Goal: Task Accomplishment & Management: Manage account settings

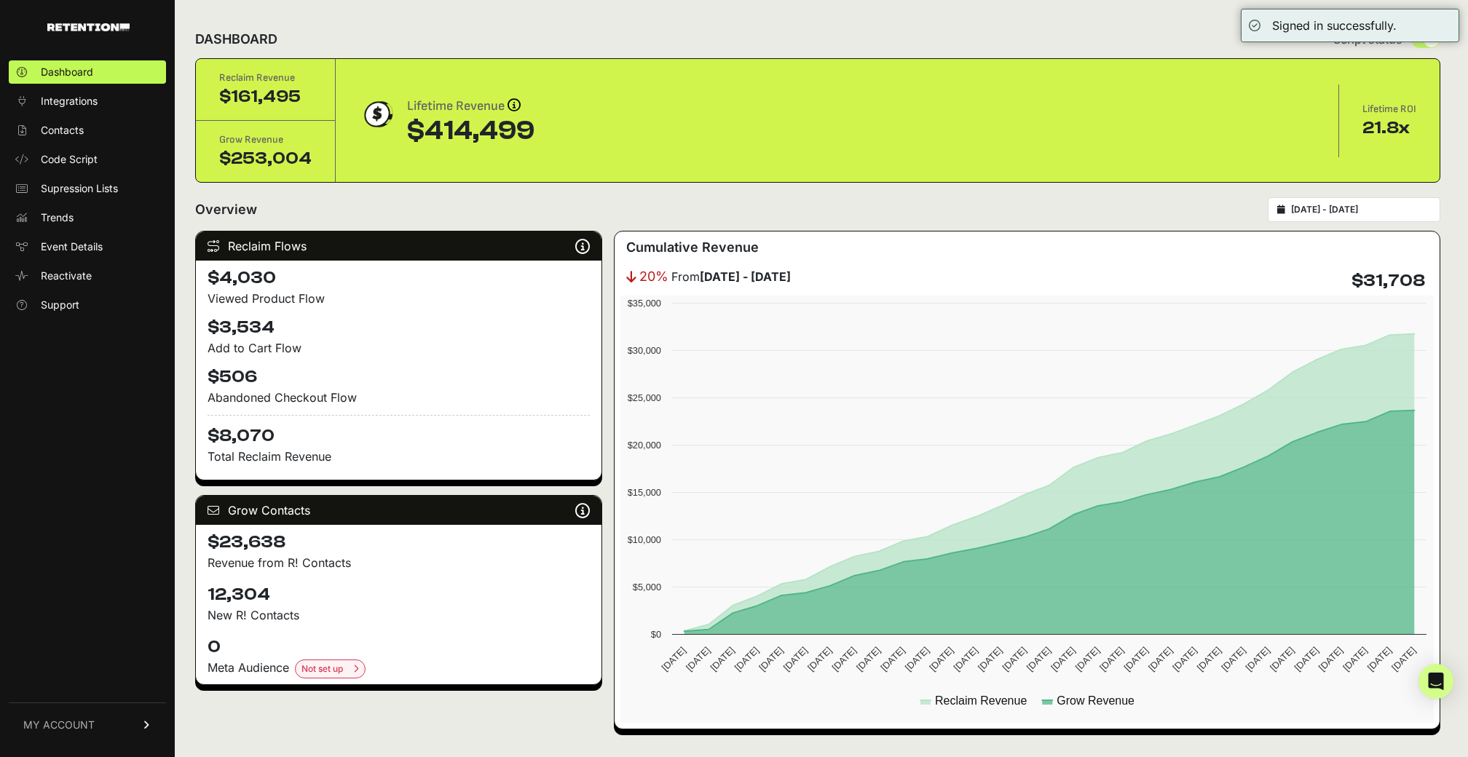
click at [145, 719] on link "MY ACCOUNT" at bounding box center [87, 724] width 157 height 44
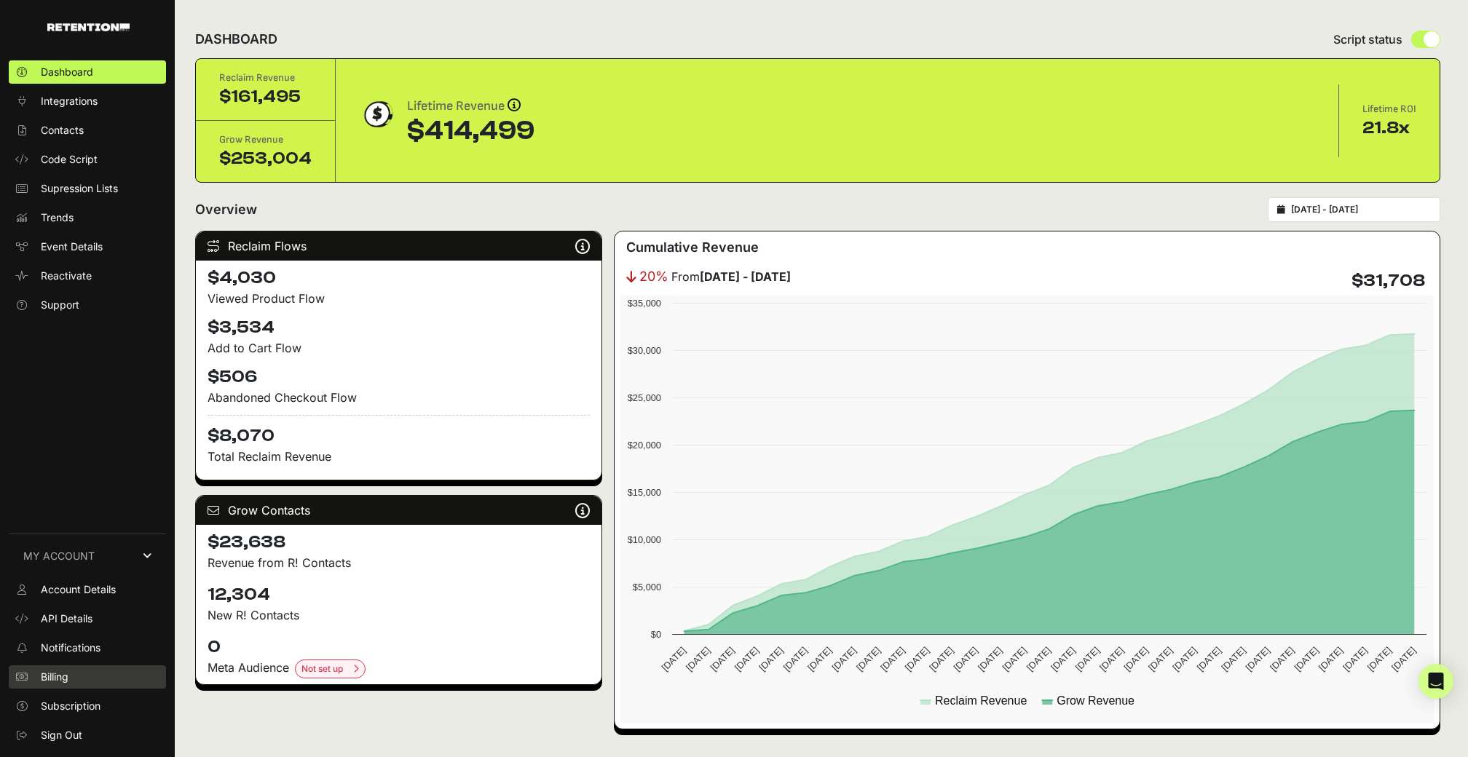
click at [88, 672] on link "Billing" at bounding box center [87, 676] width 157 height 23
click at [68, 670] on span "Billing" at bounding box center [55, 677] width 28 height 15
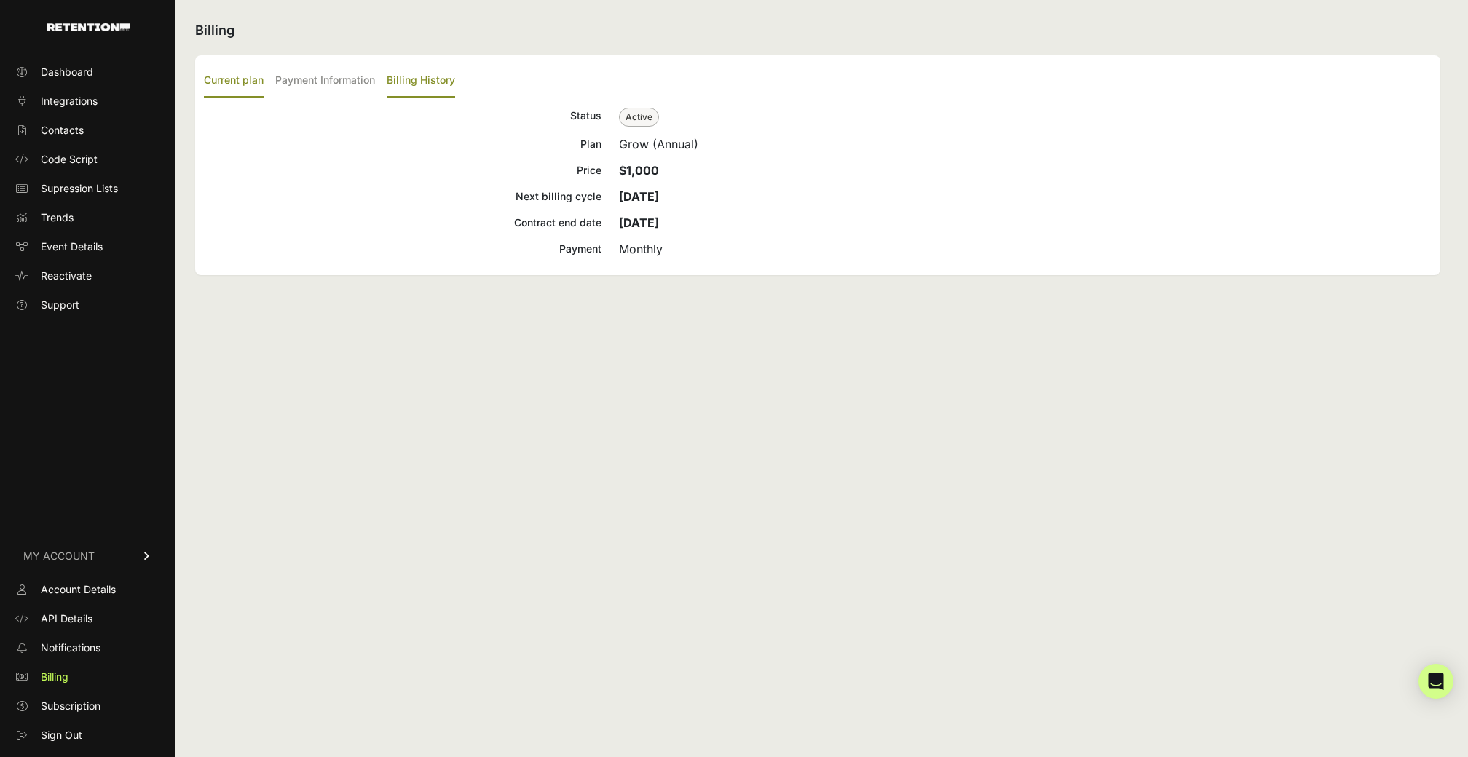
click at [413, 82] on label "Billing History" at bounding box center [421, 81] width 68 height 34
click at [0, 0] on input "Billing History" at bounding box center [0, 0] width 0 height 0
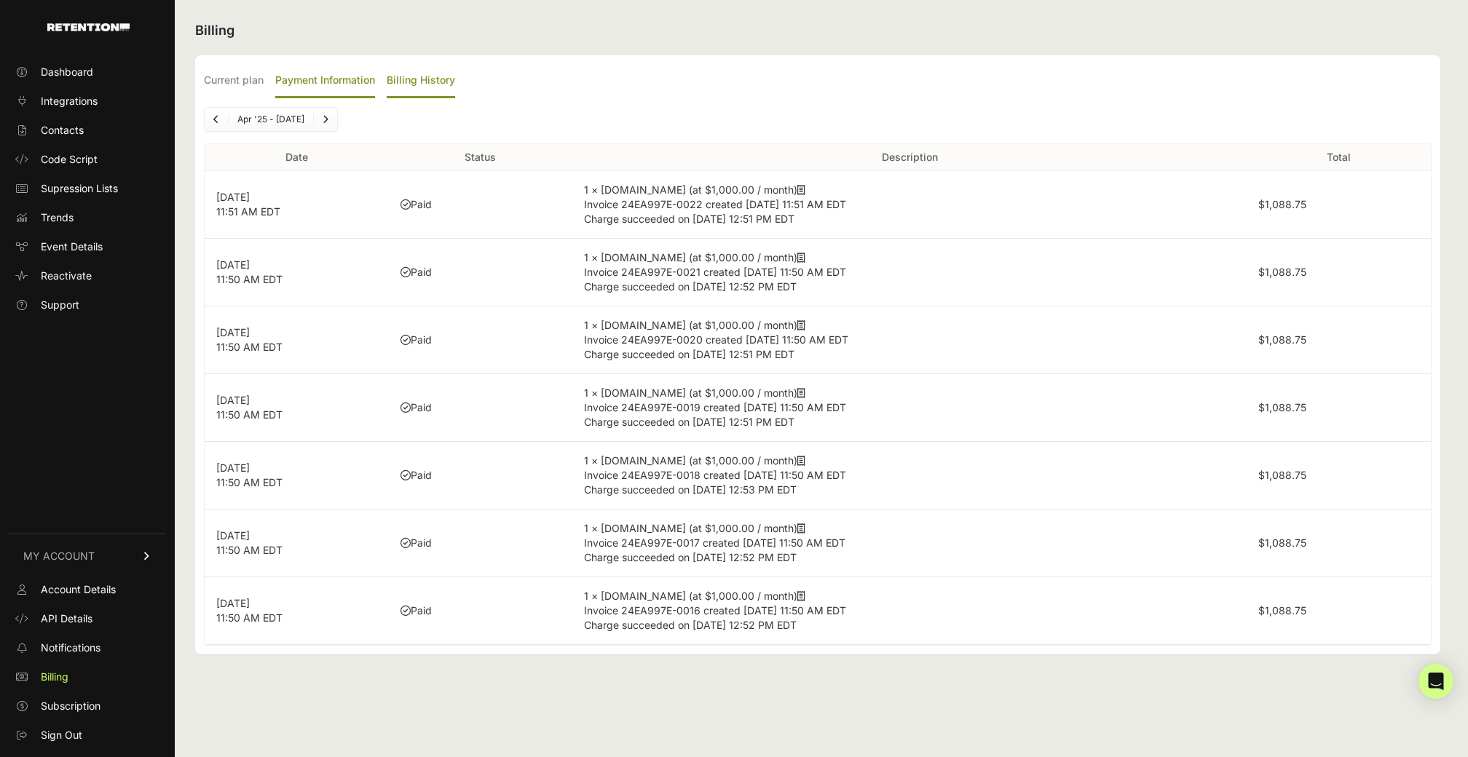
click at [338, 76] on label "Payment Information" at bounding box center [325, 81] width 100 height 34
click at [0, 0] on input "Payment Information" at bounding box center [0, 0] width 0 height 0
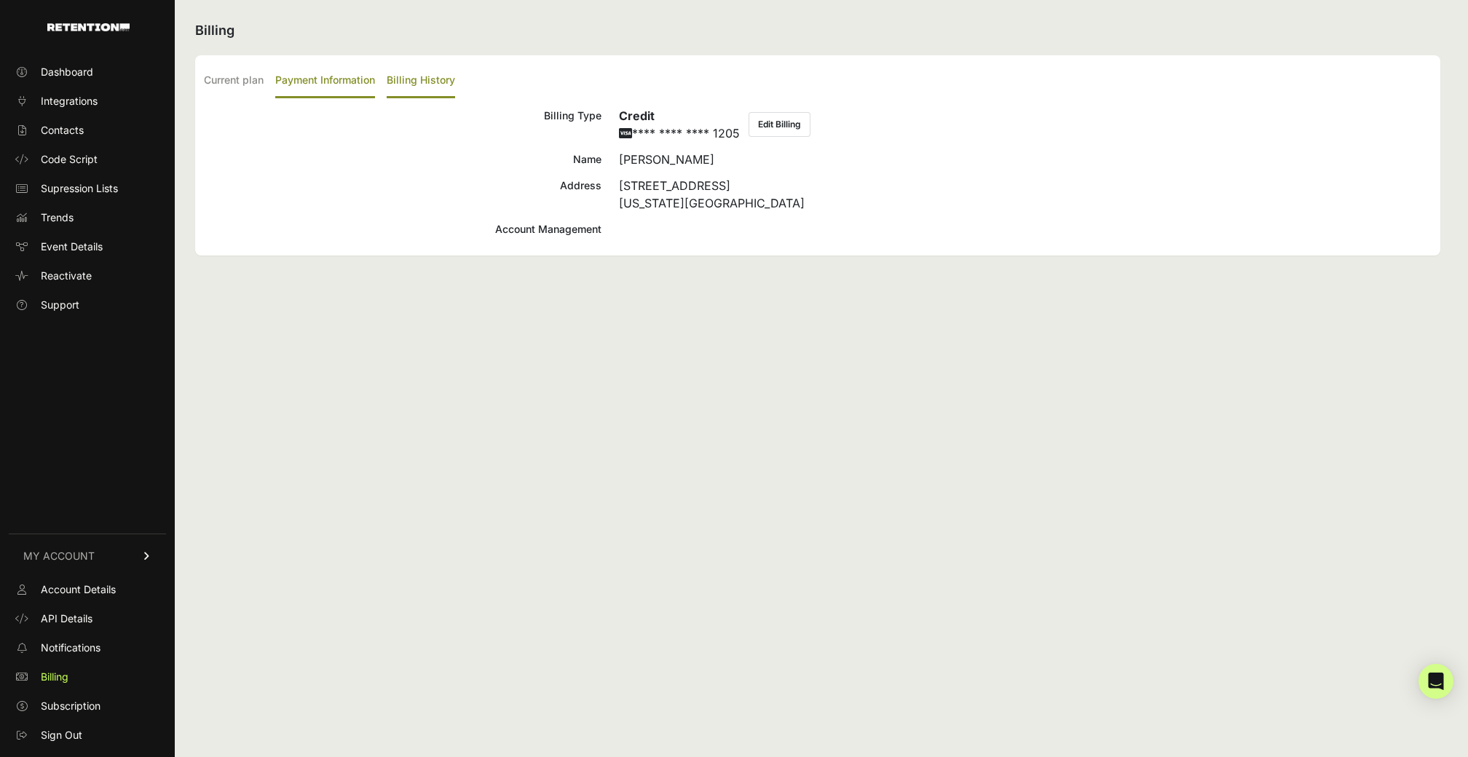
click at [414, 84] on label "Billing History" at bounding box center [421, 81] width 68 height 34
click at [0, 0] on input "Billing History" at bounding box center [0, 0] width 0 height 0
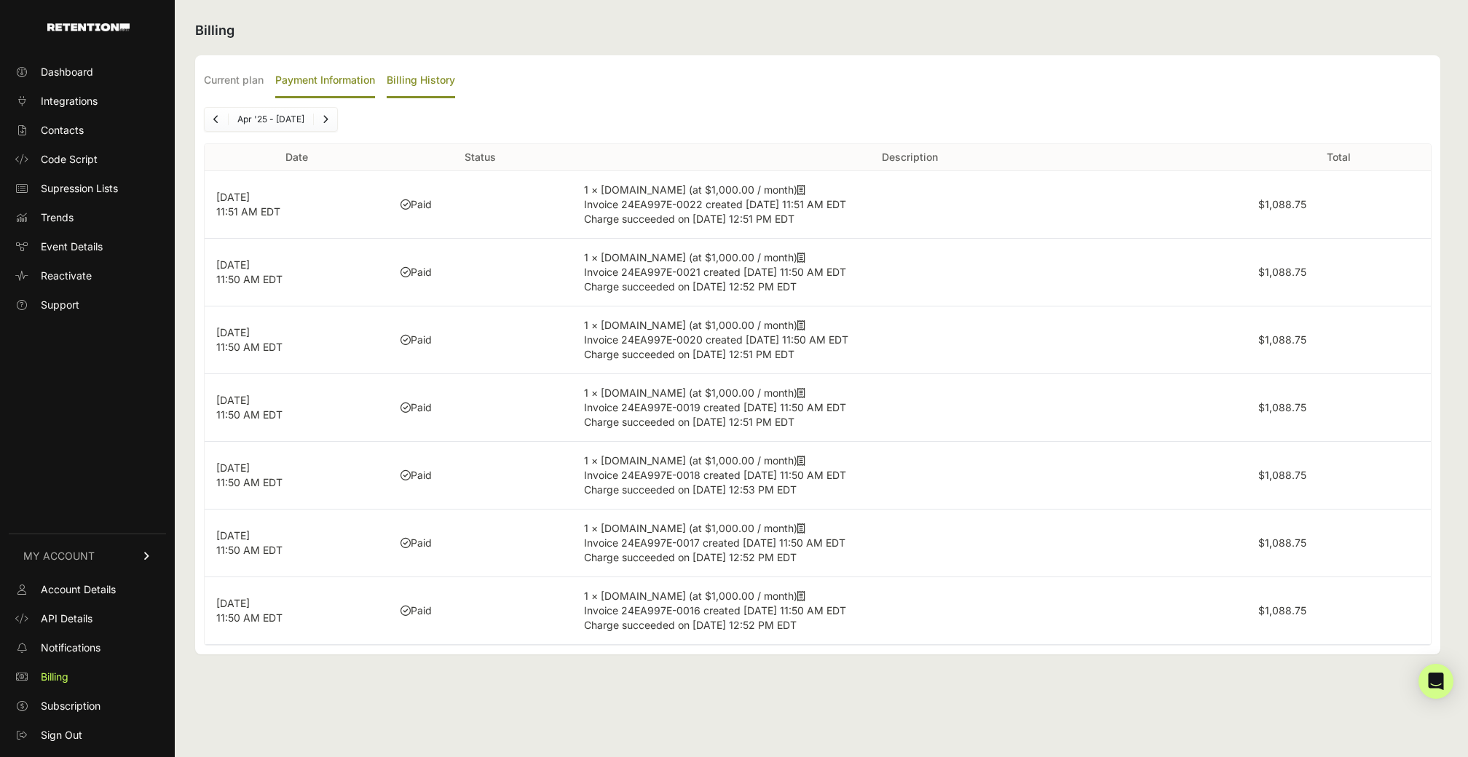
click at [330, 93] on label "Payment Information" at bounding box center [325, 81] width 100 height 34
click at [0, 0] on input "Payment Information" at bounding box center [0, 0] width 0 height 0
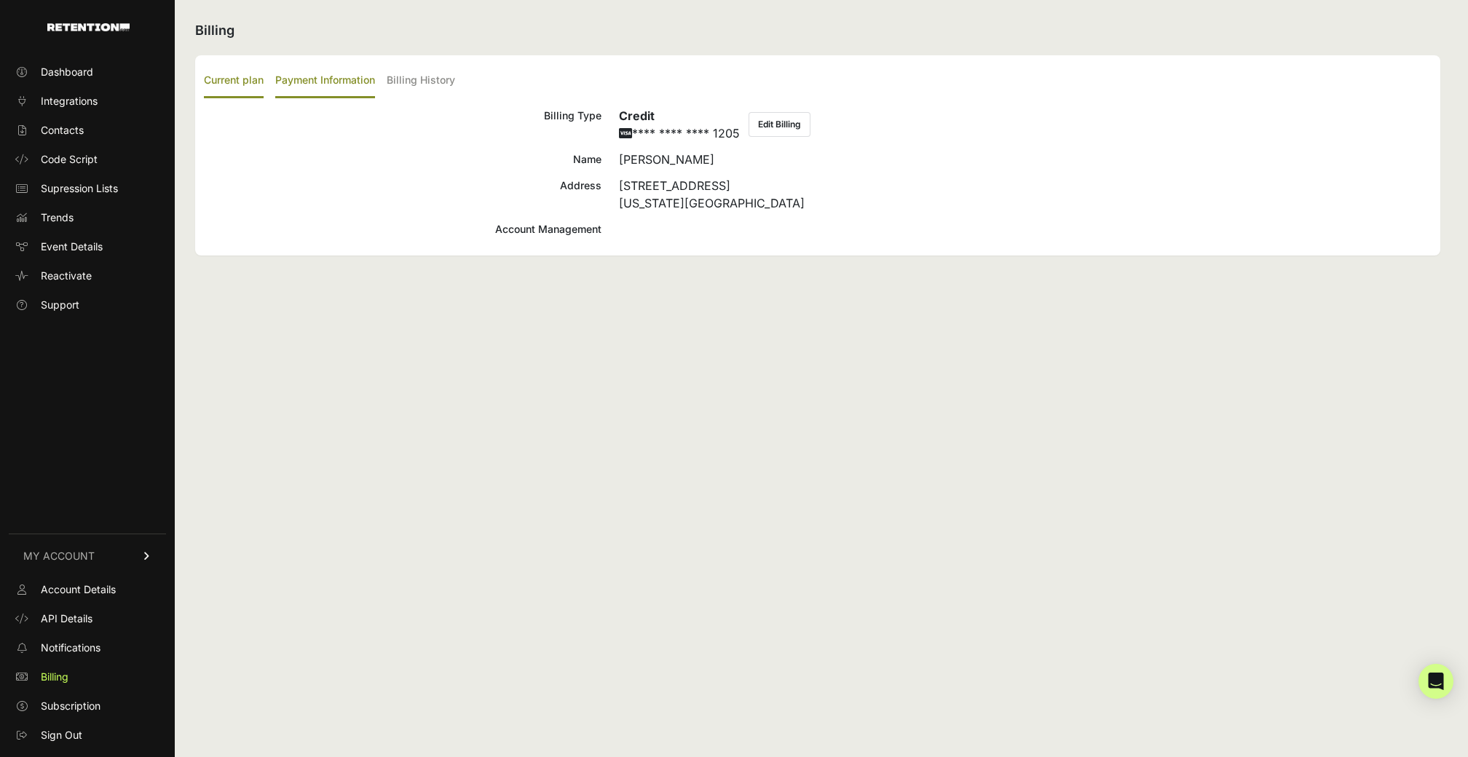
click at [238, 89] on label "Current plan" at bounding box center [234, 81] width 60 height 34
click at [0, 0] on input "Current plan" at bounding box center [0, 0] width 0 height 0
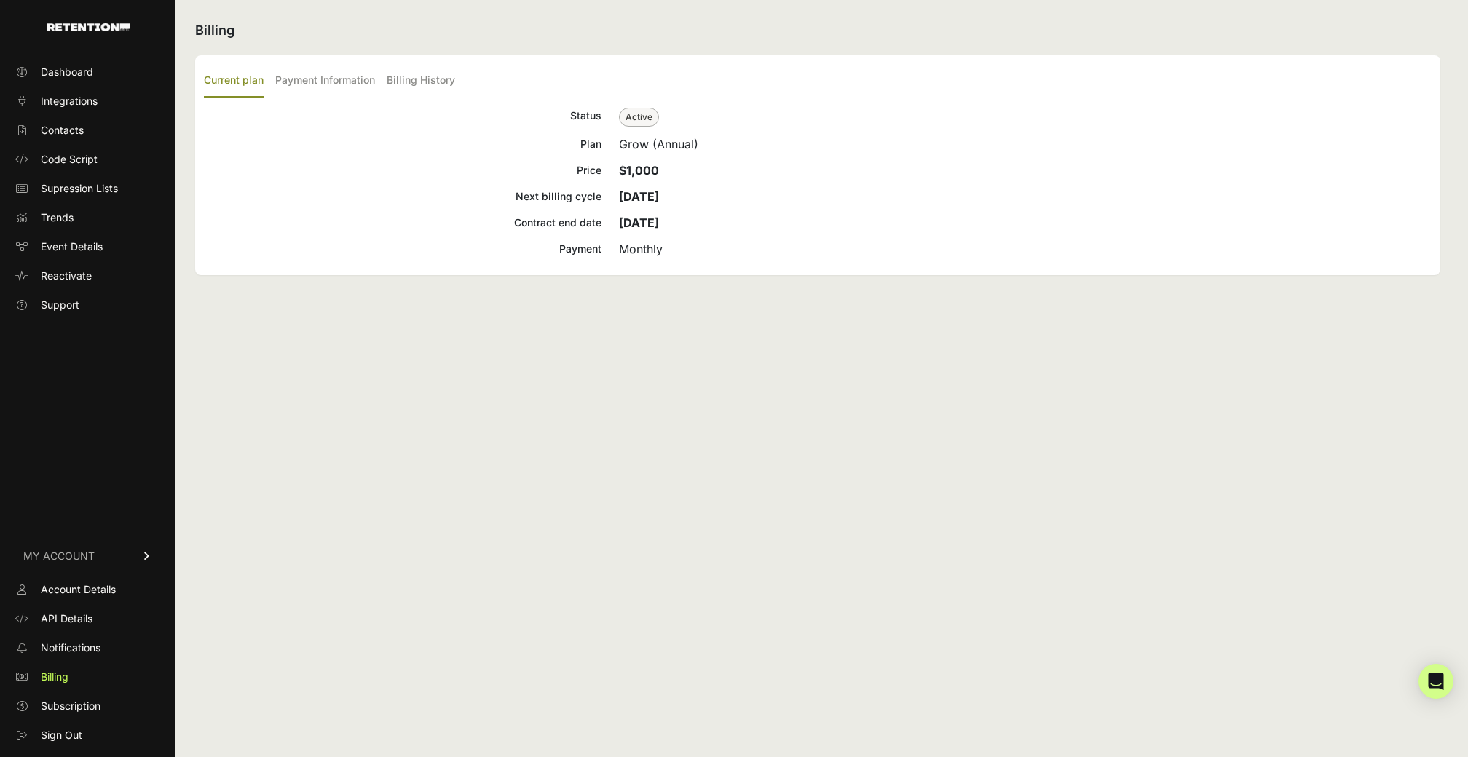
click at [660, 188] on div "Nov 14, 2025" at bounding box center [1025, 196] width 812 height 17
click at [654, 232] on div "Status Active Plan Grow (Annual) Price $1,000 Next billing cycle Nov 14, 2025 C…" at bounding box center [817, 182] width 1227 height 151
click at [640, 124] on span "Active" at bounding box center [639, 117] width 40 height 19
drag, startPoint x: 739, startPoint y: 151, endPoint x: 574, endPoint y: 151, distance: 165.2
click at [574, 151] on div "Plan Grow (Annual)" at bounding box center [817, 143] width 1227 height 17
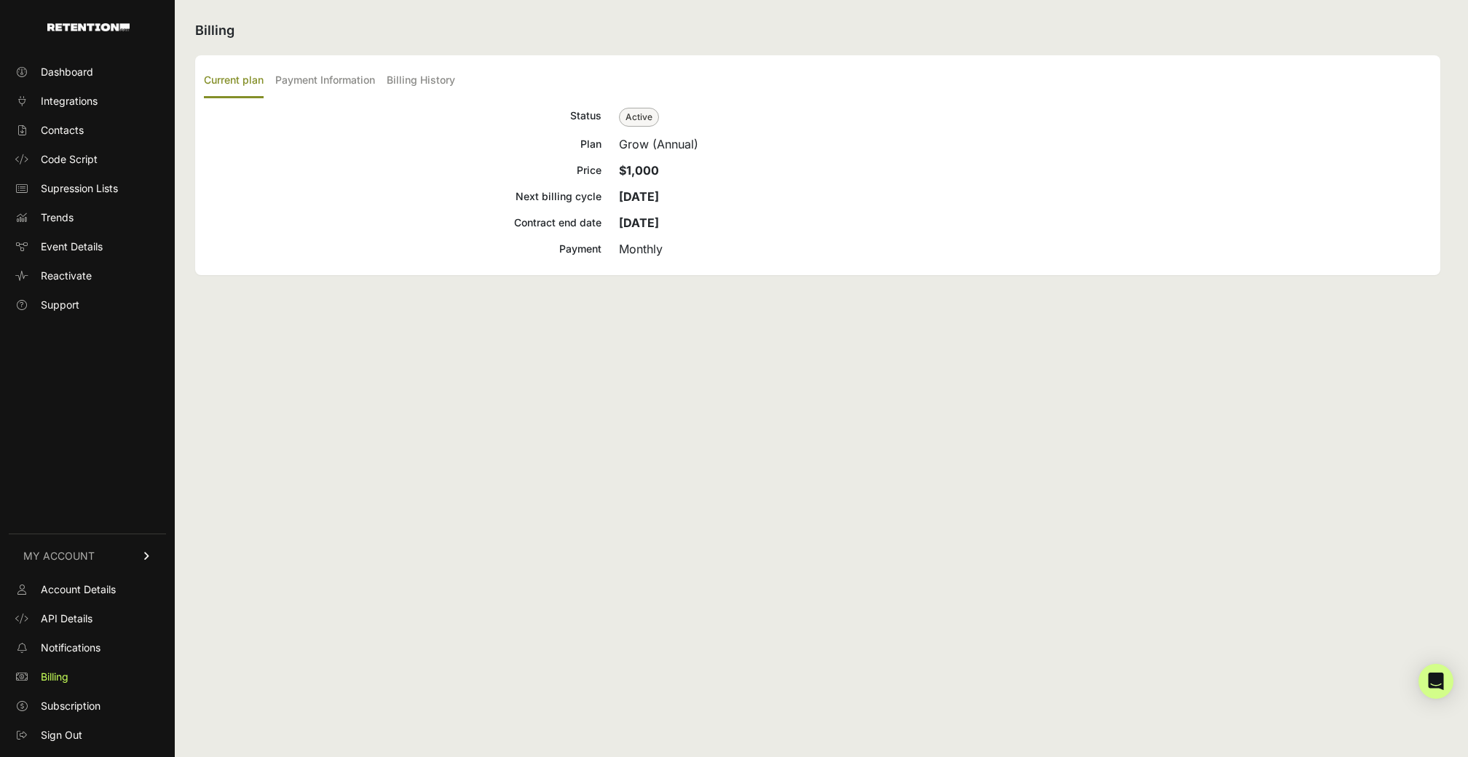
copy div "Plan Grow (Annual)"
click at [115, 95] on link "Integrations" at bounding box center [87, 101] width 157 height 23
click at [79, 61] on link "Dashboard" at bounding box center [87, 71] width 157 height 23
